Goal: Transaction & Acquisition: Download file/media

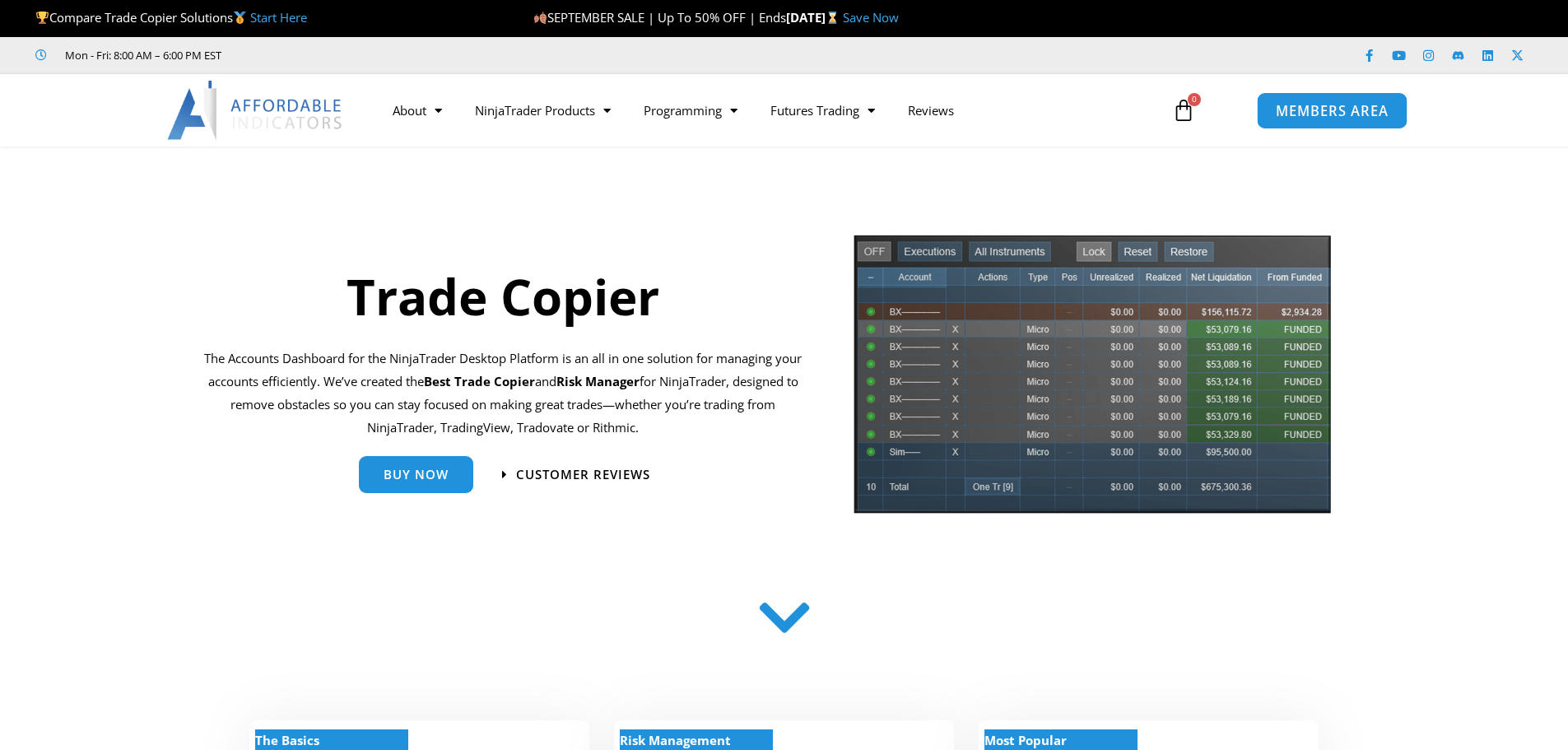
click at [1302, 118] on span "MEMBERS AREA" at bounding box center [1333, 110] width 113 height 14
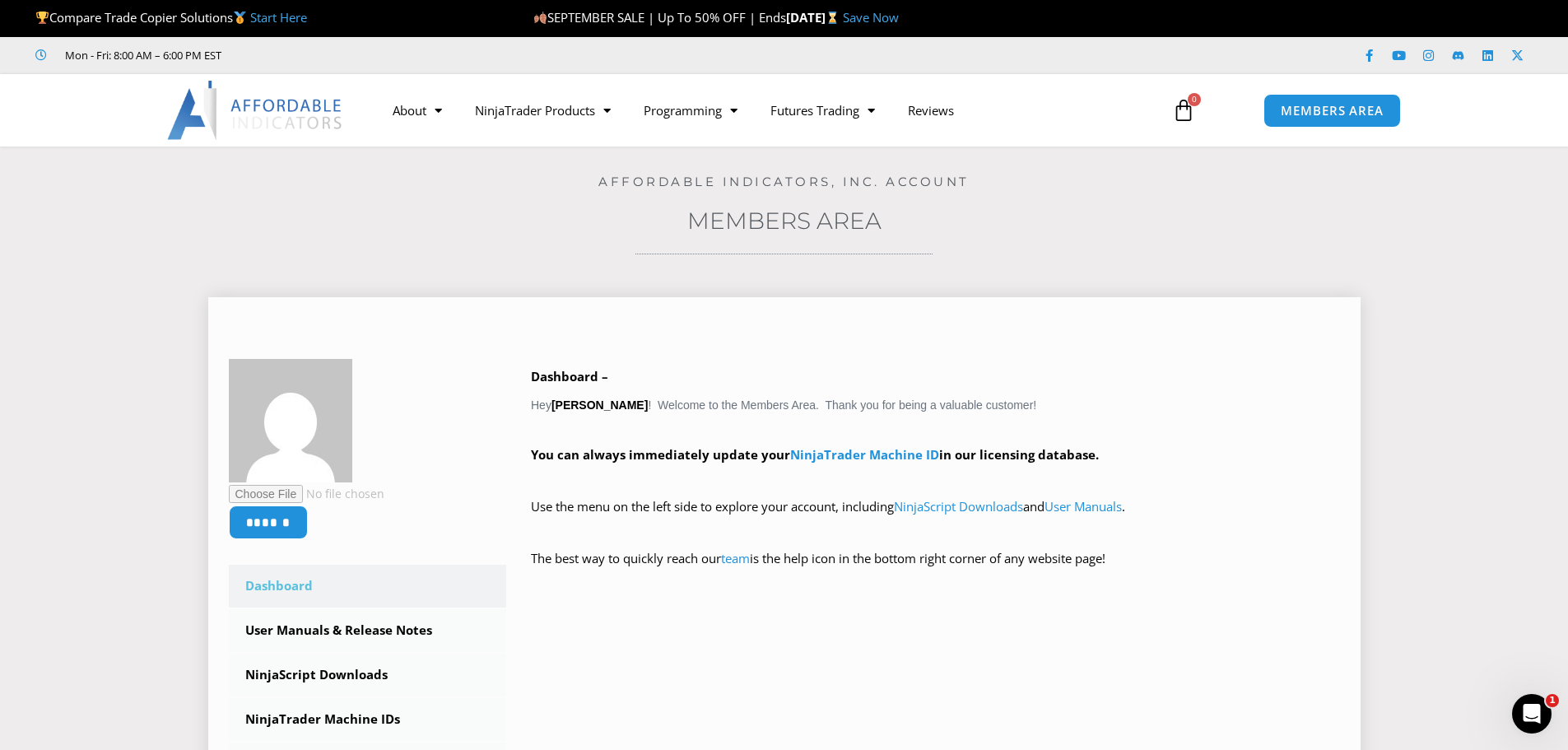
click at [1197, 388] on div "Dashboard – Hey Gurlovleen Mann ! Welcome to the Members Area. Thank you for be…" at bounding box center [935, 480] width 810 height 228
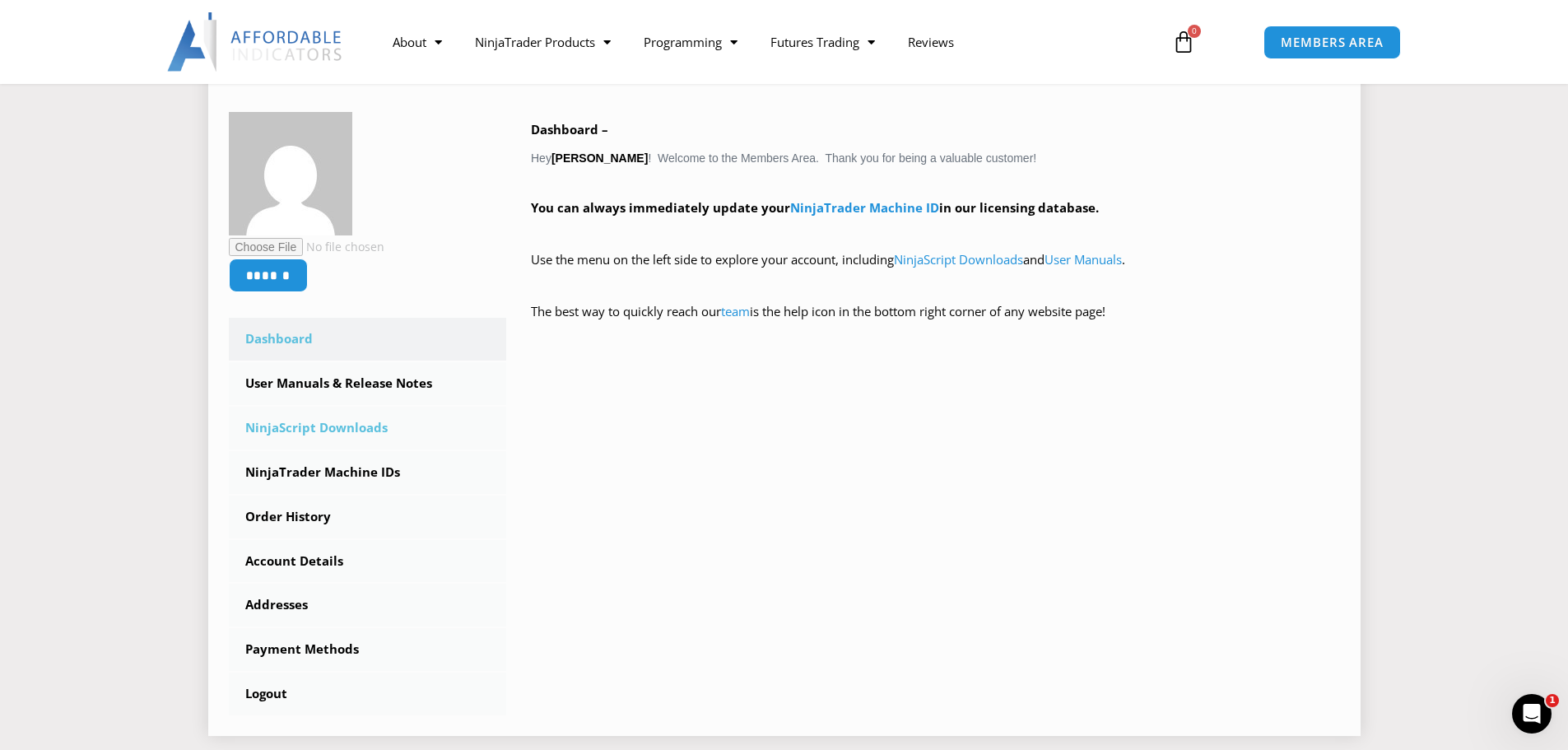
click at [323, 428] on link "NinjaScript Downloads" at bounding box center [368, 428] width 279 height 43
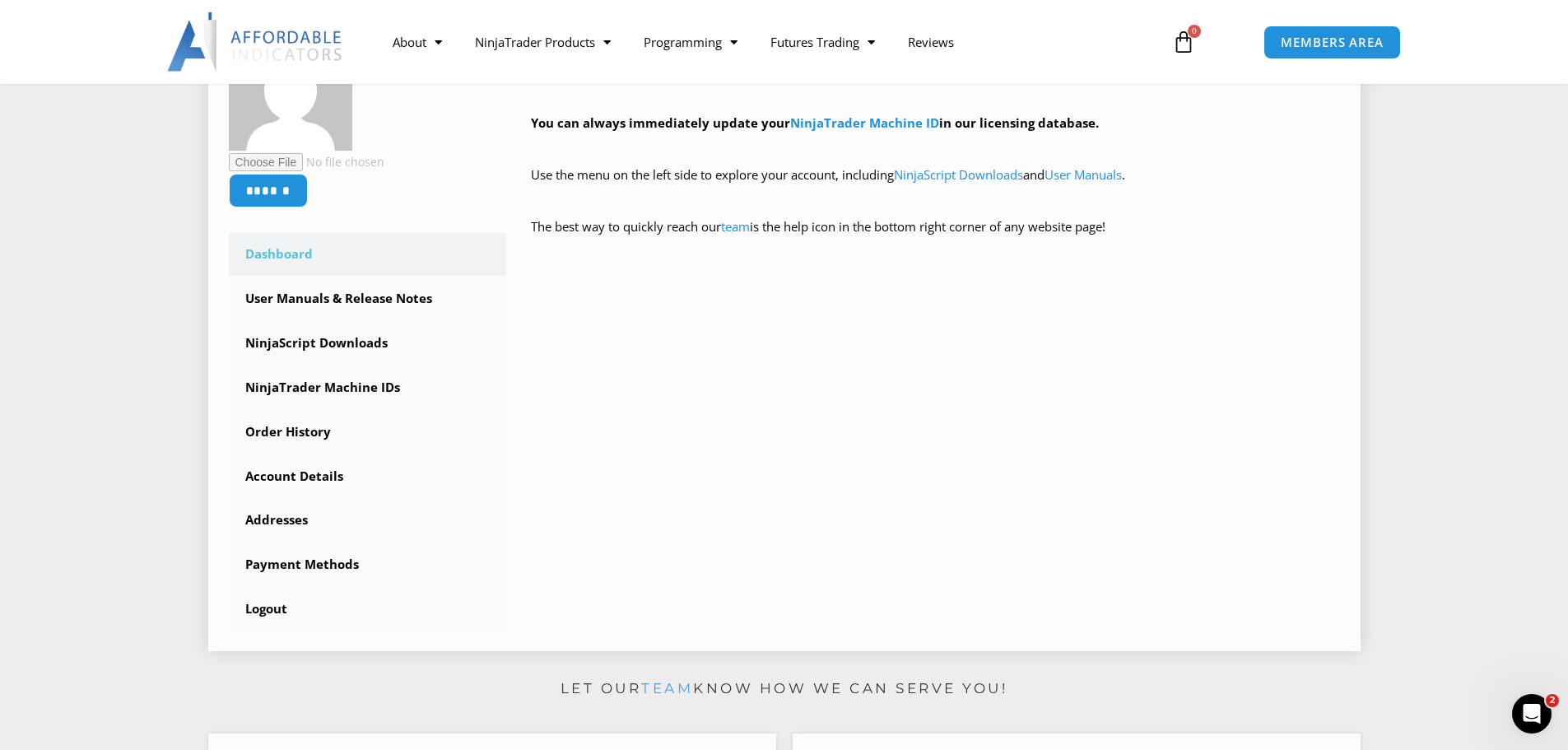
scroll to position [411, 0]
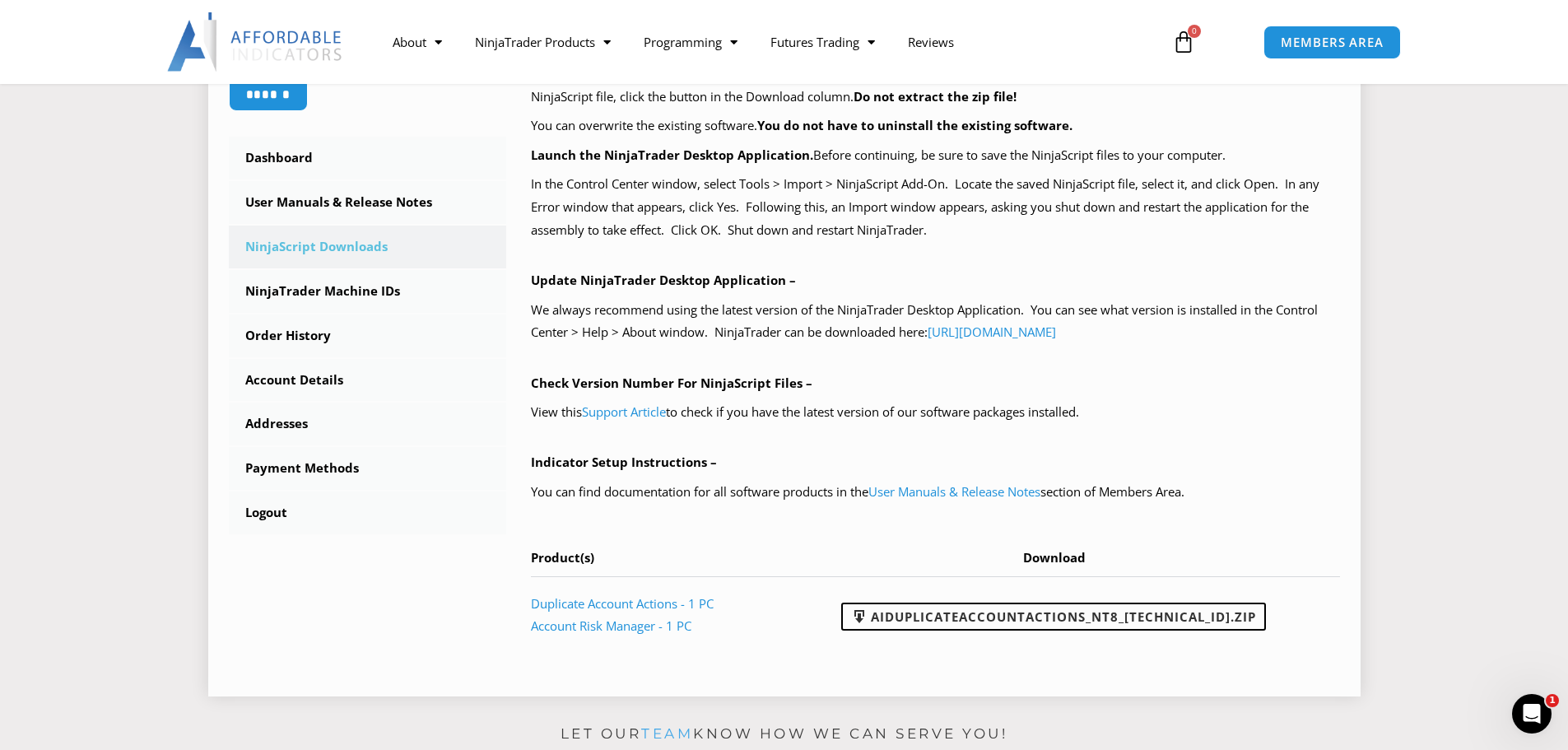
scroll to position [823, 0]
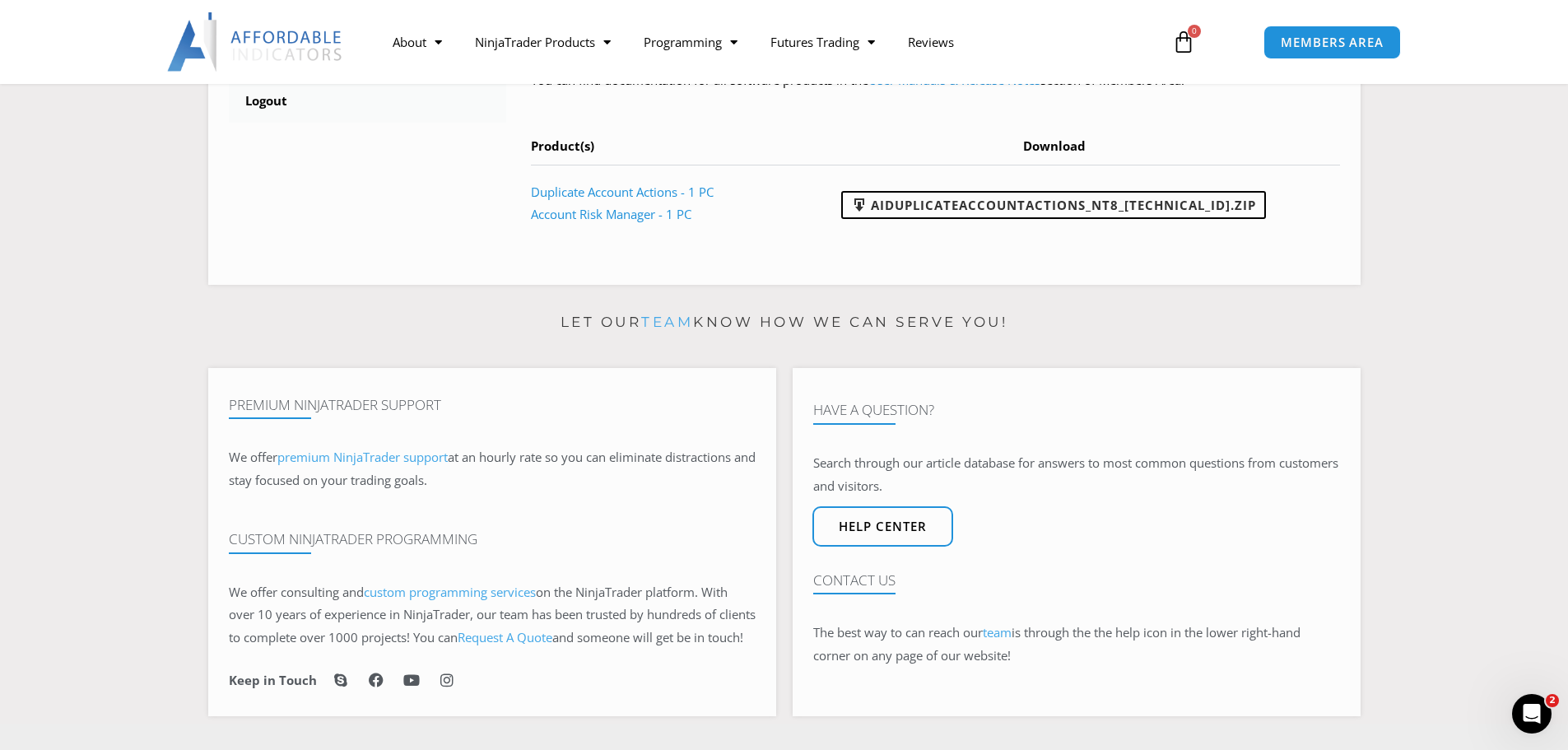
click at [1171, 332] on p "Let our team know how we can serve you!" at bounding box center [784, 322] width 1153 height 26
click at [1157, 211] on link "AIDuplicateAccountActions_NT8_25.9.24.1.zip" at bounding box center [1053, 205] width 425 height 28
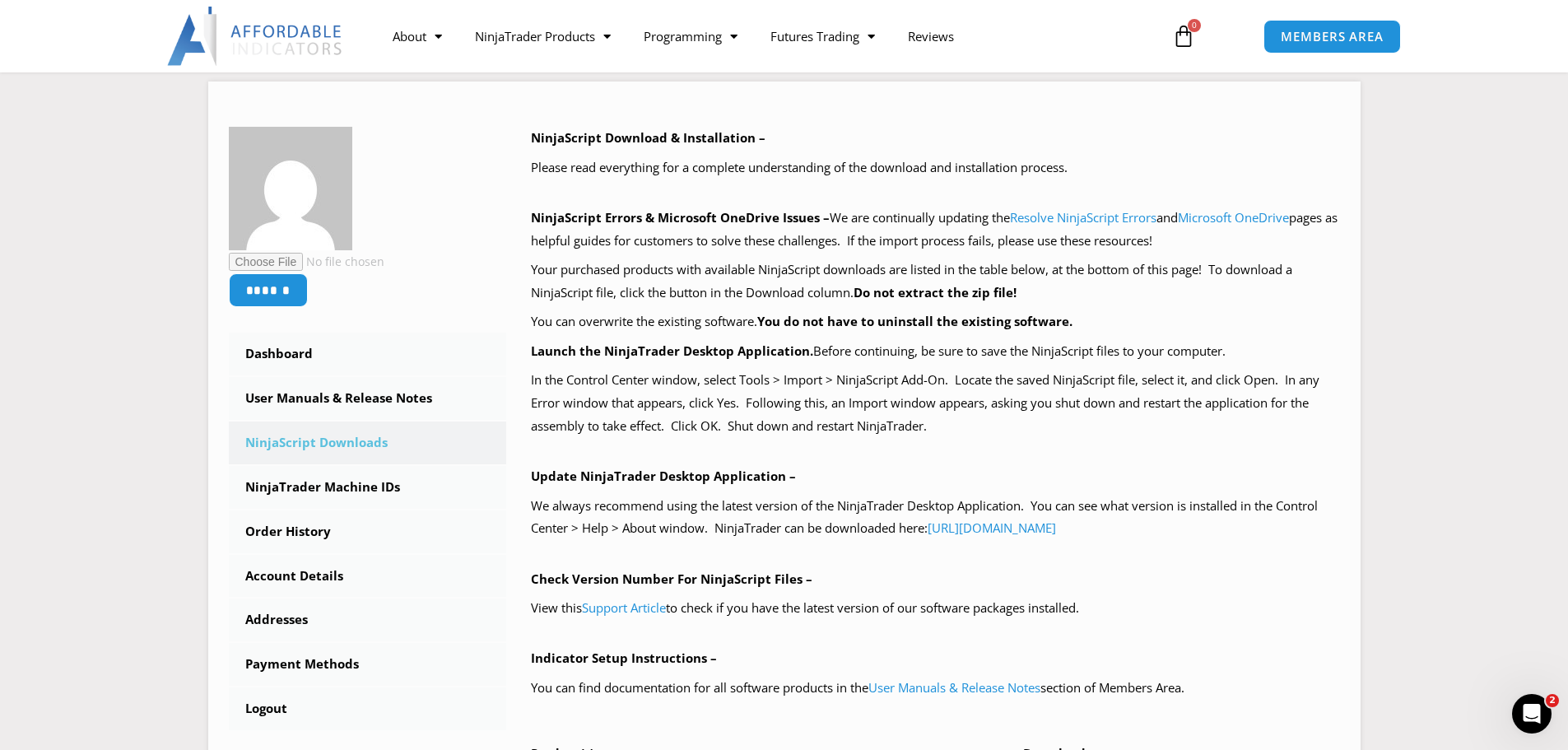
scroll to position [83, 0]
